Goal: Task Accomplishment & Management: Complete application form

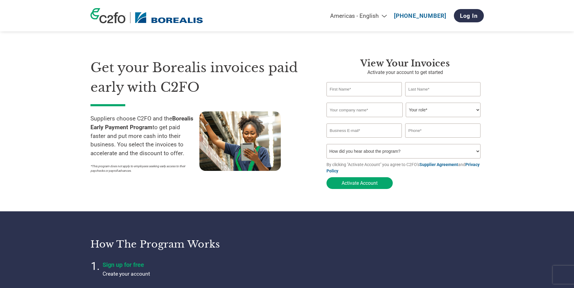
click at [350, 90] on input "text" at bounding box center [364, 89] width 76 height 14
type input "[PERSON_NAME]"
type input "IB International"
type input "[EMAIL_ADDRESS][DOMAIN_NAME]"
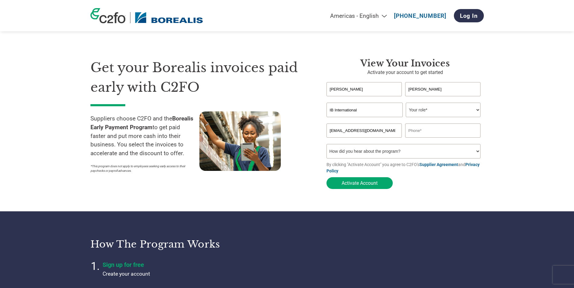
type input "8477022916"
click at [477, 111] on select "Your role* CFO Controller Credit Manager Finance Director Treasurer CEO Preside…" at bounding box center [443, 110] width 75 height 15
select select "CONTROLLER"
click at [406, 103] on select "Your role* CFO Controller Credit Manager Finance Director Treasurer CEO Preside…" at bounding box center [443, 110] width 75 height 15
click at [477, 152] on select "How did you hear about the program? Received a letter Email Social Media Online…" at bounding box center [403, 151] width 154 height 15
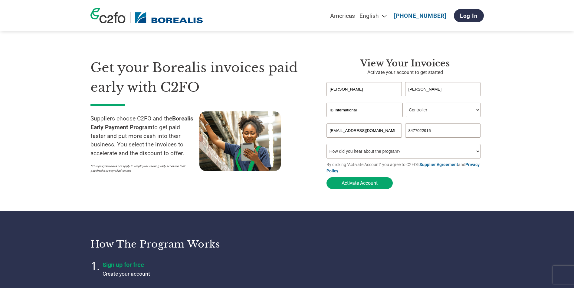
select select "Email"
click at [326, 146] on select "How did you hear about the program? Received a letter Email Social Media Online…" at bounding box center [403, 151] width 154 height 15
click at [354, 186] on button "Activate Account" at bounding box center [359, 184] width 66 height 12
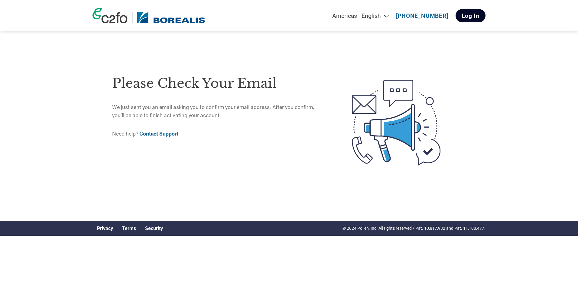
click at [468, 17] on link "Log In" at bounding box center [471, 15] width 30 height 13
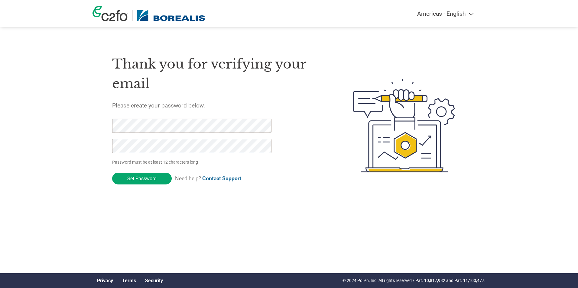
click at [103, 142] on div "Thank you for verifying your email Please create your password below. Password …" at bounding box center [289, 126] width 393 height 160
click at [99, 127] on div "Thank you for verifying your email Please create your password below. Password …" at bounding box center [289, 126] width 393 height 160
click at [139, 177] on input "Set Password" at bounding box center [142, 179] width 60 height 12
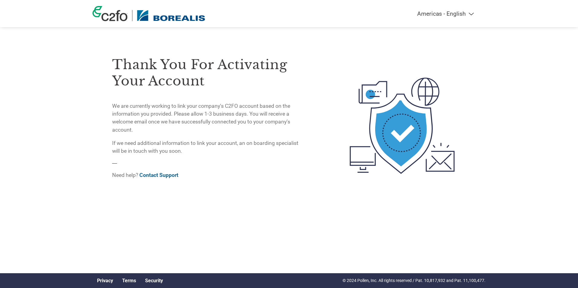
click at [471, 12] on select "Americas - English Américas - Español Américas - Português Amériques - Français…" at bounding box center [408, 13] width 140 height 7
